Goal: Task Accomplishment & Management: Manage account settings

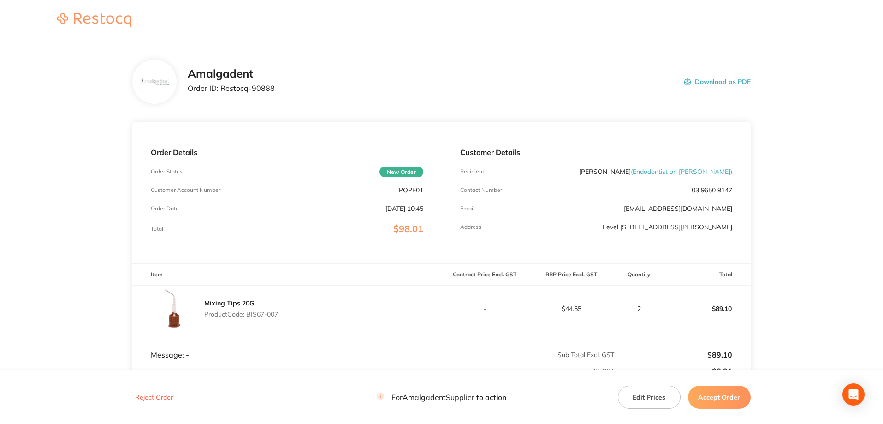
click at [50, 114] on main "Amalgadent Order ID: Restocq- 90888 Download as PDF Order Details Order Status …" at bounding box center [441, 272] width 883 height 463
drag, startPoint x: 275, startPoint y: 90, endPoint x: 220, endPoint y: 89, distance: 54.5
click at [220, 89] on div "Amalgadent Order ID: Restocq- 90888 Download as PDF" at bounding box center [469, 81] width 563 height 29
copy p "Restocq- 90888"
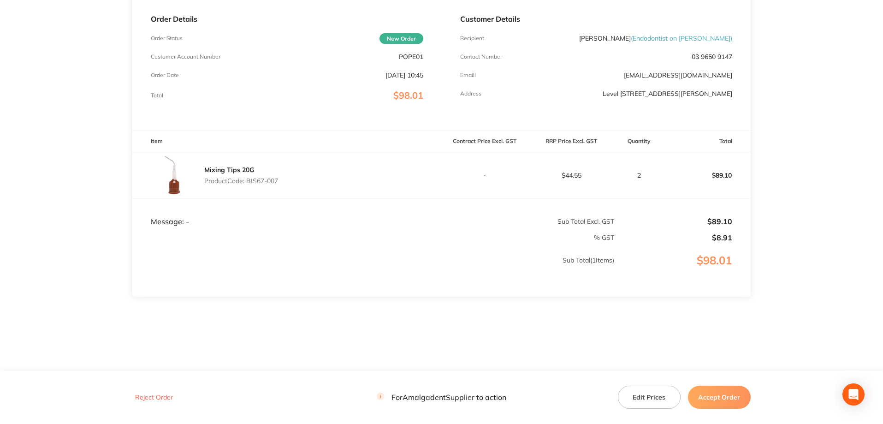
click at [67, 101] on main "Amalgadent Order ID: Restocq- 90888 Download as PDF Order Details Order Status …" at bounding box center [441, 139] width 883 height 463
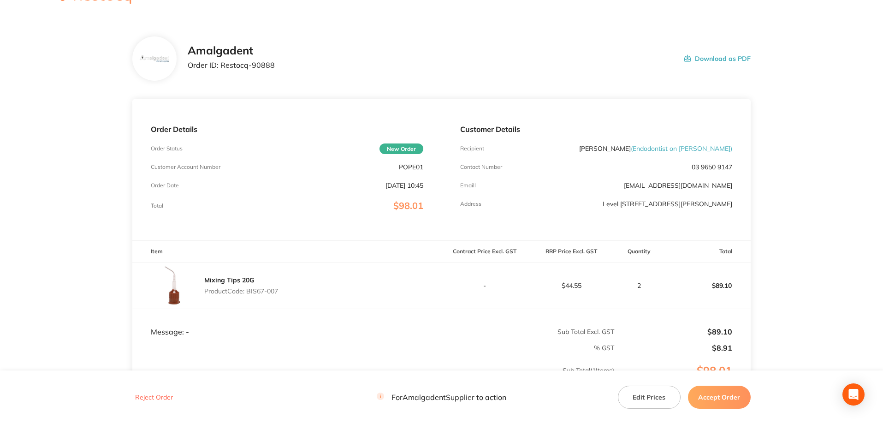
scroll to position [10, 0]
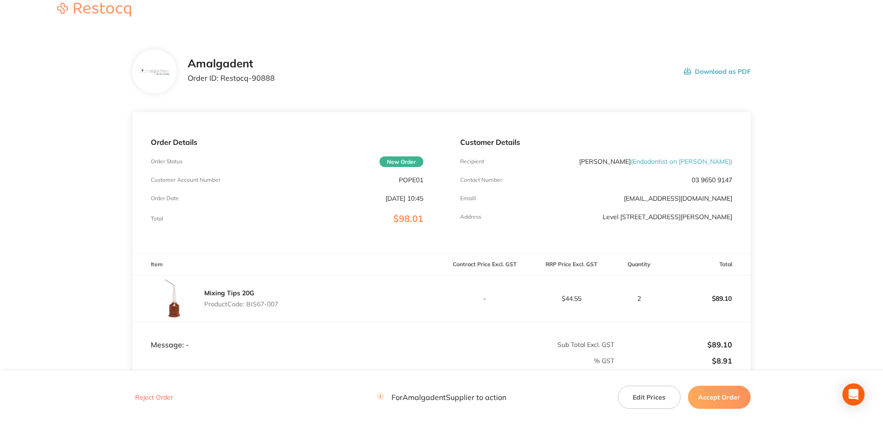
drag, startPoint x: 57, startPoint y: 149, endPoint x: 185, endPoint y: 241, distance: 157.6
click at [65, 152] on main "Amalgadent Order ID: Restocq- 90888 Download as PDF Order Details Order Status …" at bounding box center [441, 262] width 883 height 463
drag, startPoint x: 291, startPoint y: 306, endPoint x: 256, endPoint y: 302, distance: 35.8
click at [248, 304] on div "Mixing Tips 20G Product Code: BIS67-007" at bounding box center [286, 298] width 309 height 46
copy p "BIS67-007"
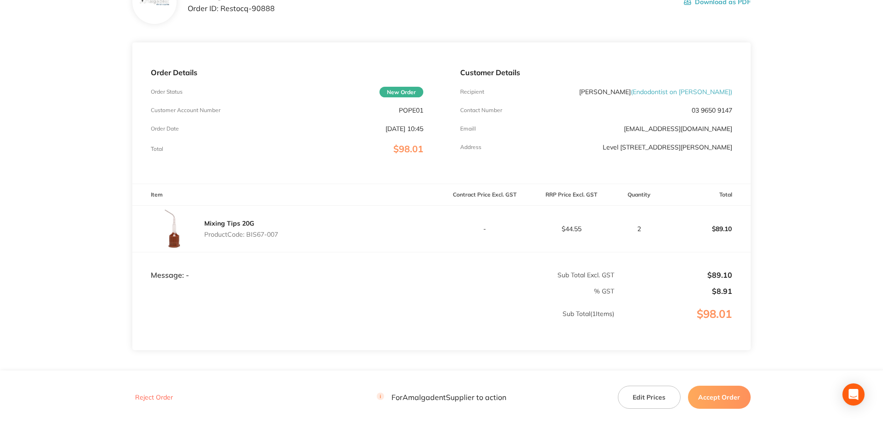
scroll to position [133, 0]
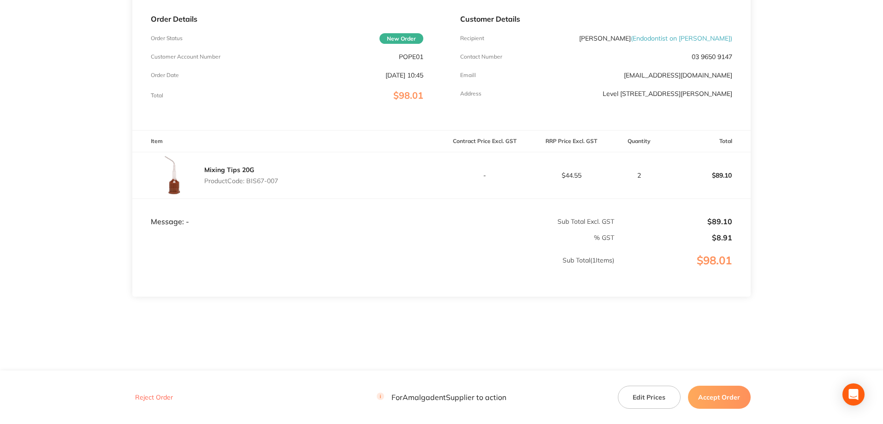
click at [776, 152] on main "Amalgadent Order ID: Restocq- 90888 Download as PDF Order Details Order Status …" at bounding box center [441, 139] width 883 height 463
click at [716, 398] on button "Accept Order" at bounding box center [719, 397] width 63 height 23
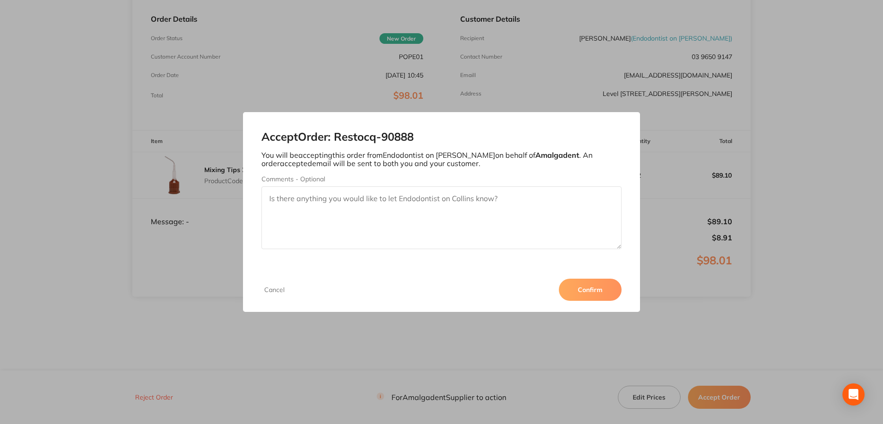
click at [601, 296] on button "Confirm" at bounding box center [590, 290] width 63 height 22
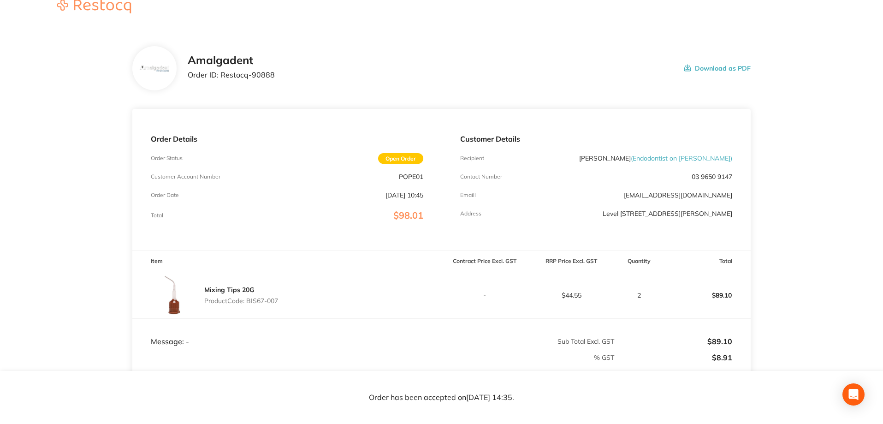
scroll to position [0, 0]
